Goal: Task Accomplishment & Management: Manage account settings

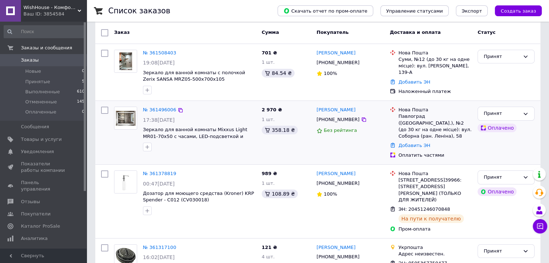
scroll to position [72, 0]
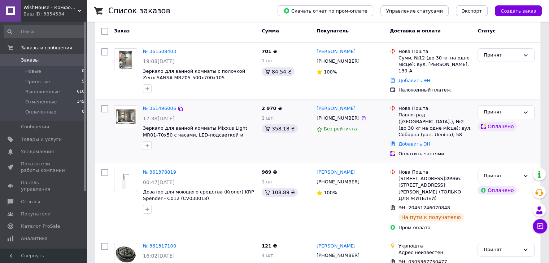
click at [424, 148] on div "Добавить ЭН" at bounding box center [435, 145] width 76 height 10
click at [424, 146] on link "Добавить ЭН" at bounding box center [414, 143] width 32 height 5
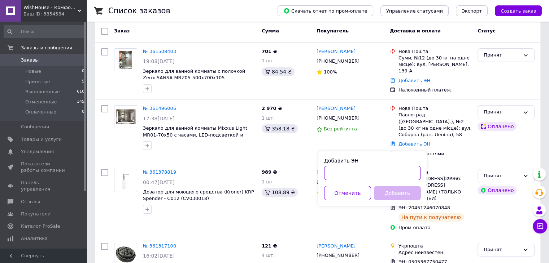
click at [375, 171] on input "Добавить ЭН" at bounding box center [372, 173] width 97 height 14
paste input "20451246883679"
type input "20451246883679"
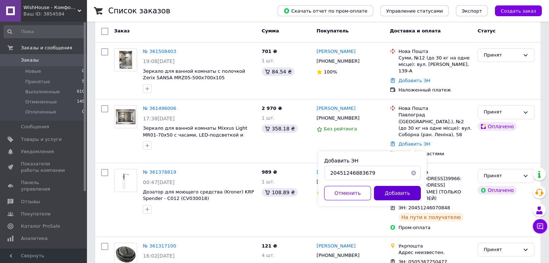
click at [387, 192] on button "Добавить" at bounding box center [397, 193] width 47 height 14
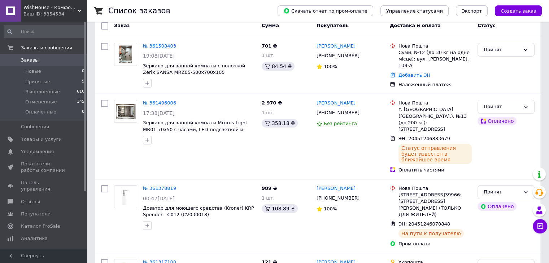
scroll to position [0, 0]
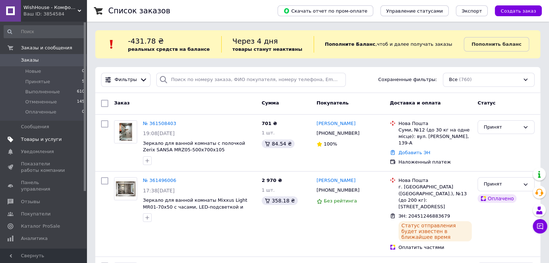
click at [39, 134] on link "Товары и услуги" at bounding box center [44, 139] width 89 height 12
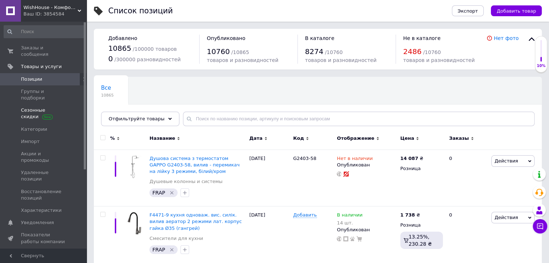
click at [38, 107] on span "Сезонные скидки" at bounding box center [44, 113] width 46 height 13
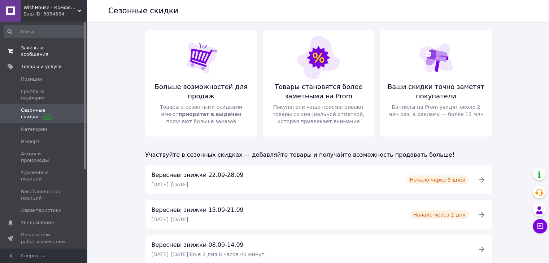
click at [29, 42] on link "Заказы и сообщения 0 0" at bounding box center [44, 51] width 89 height 19
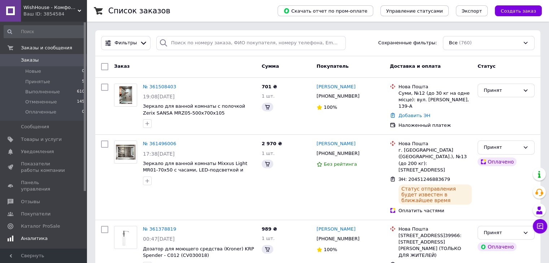
click at [22, 238] on link "Аналитика" at bounding box center [44, 239] width 89 height 12
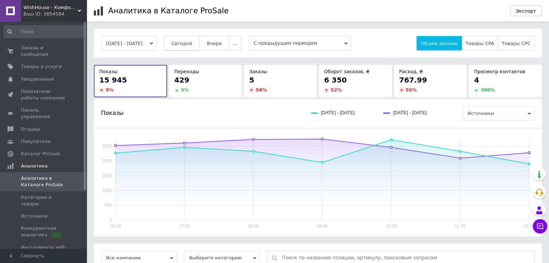
click at [192, 43] on span "Сегодня" at bounding box center [181, 43] width 21 height 5
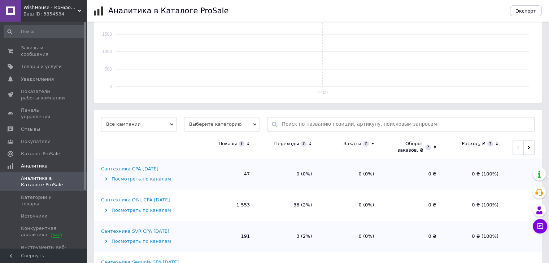
scroll to position [168, 0]
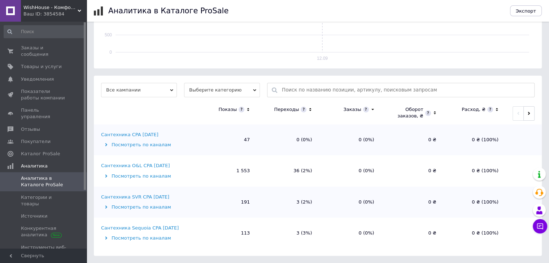
click at [150, 164] on div "Сантехника O&L CPA [DATE]" at bounding box center [135, 166] width 69 height 6
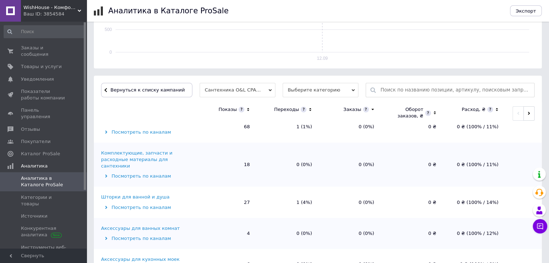
scroll to position [0, 0]
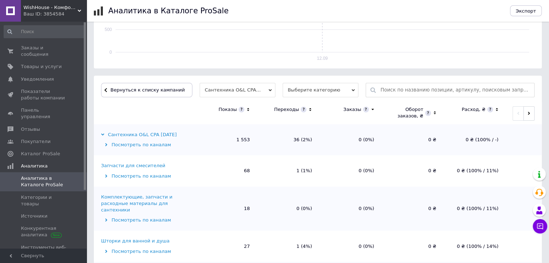
click at [248, 109] on icon at bounding box center [248, 110] width 5 height 6
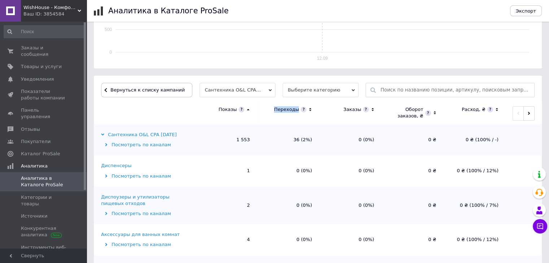
click at [248, 109] on icon at bounding box center [248, 109] width 3 height 1
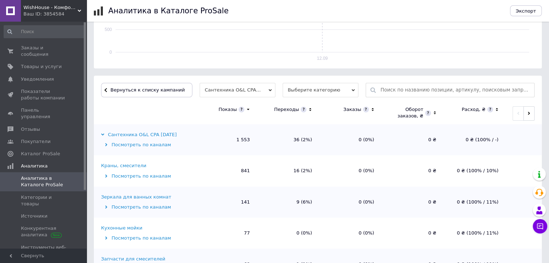
click at [128, 167] on div "Краны, смесители" at bounding box center [123, 166] width 45 height 6
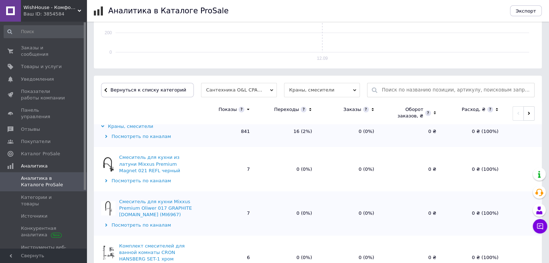
scroll to position [4, 0]
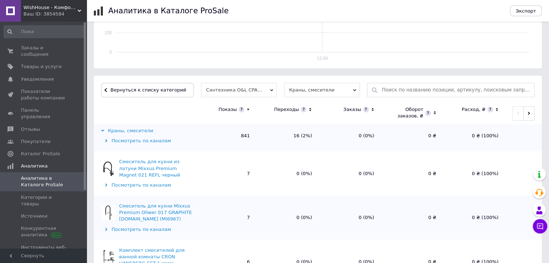
click at [309, 110] on icon at bounding box center [310, 110] width 5 height 6
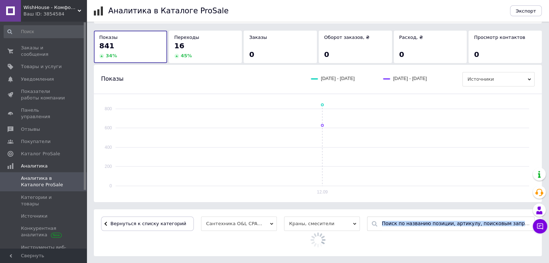
click at [309, 110] on rect at bounding box center [321, 145] width 413 height 81
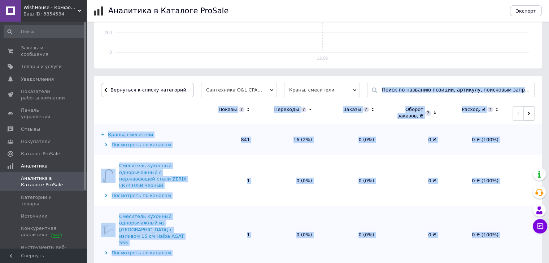
click at [309, 110] on icon at bounding box center [310, 109] width 3 height 1
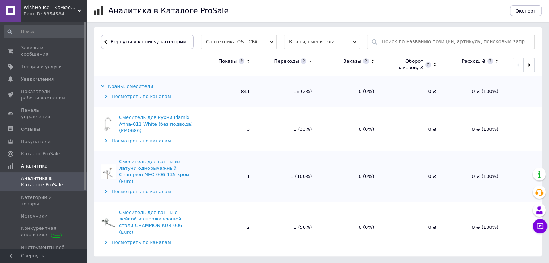
scroll to position [0, 0]
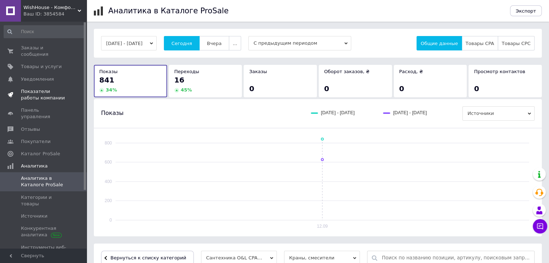
click at [32, 88] on span "Показатели работы компании" at bounding box center [44, 94] width 46 height 13
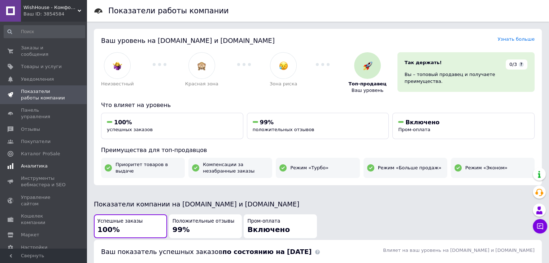
click at [31, 163] on span "Аналитика" at bounding box center [34, 166] width 27 height 6
